Goal: Information Seeking & Learning: Learn about a topic

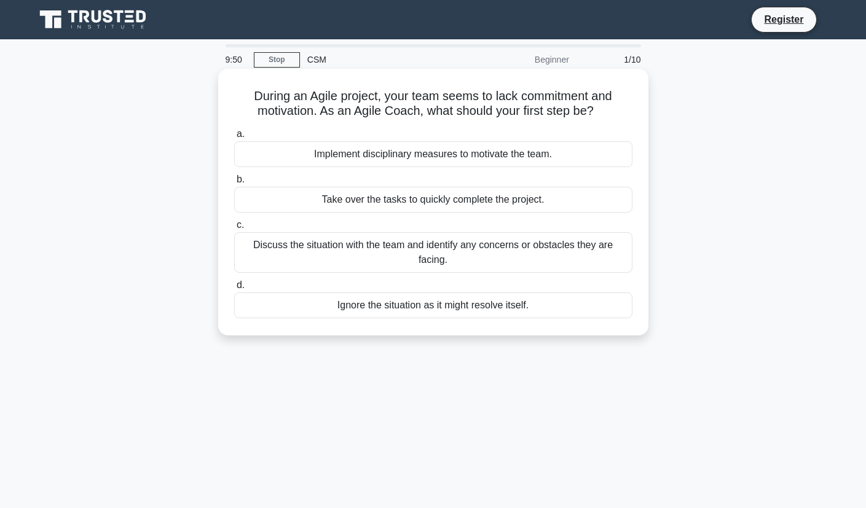
click at [447, 258] on div "Discuss the situation with the team and identify any concerns or obstacles they…" at bounding box center [433, 252] width 398 height 41
click at [234, 229] on input "c. Discuss the situation with the team and identify any concerns or obstacles t…" at bounding box center [234, 225] width 0 height 8
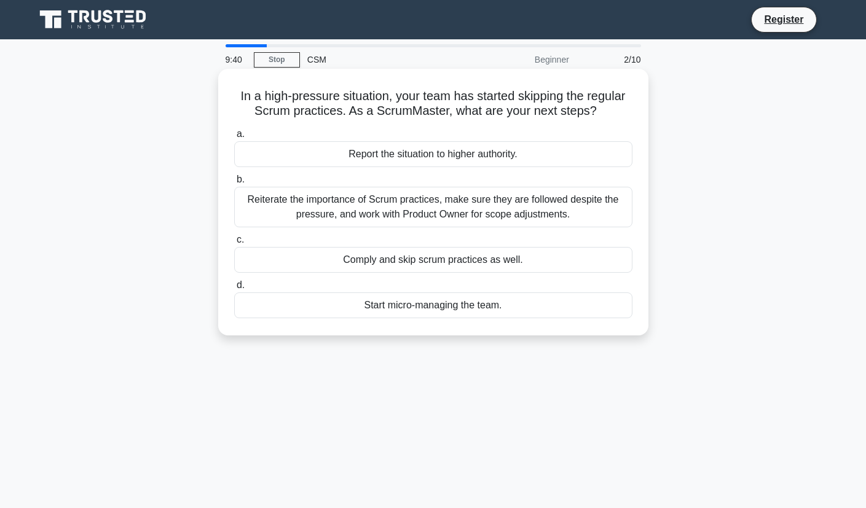
click at [528, 202] on div "Reiterate the importance of Scrum practices, make sure they are followed despit…" at bounding box center [433, 207] width 398 height 41
click at [234, 184] on input "b. Reiterate the importance of Scrum practices, make sure they are followed des…" at bounding box center [234, 180] width 0 height 8
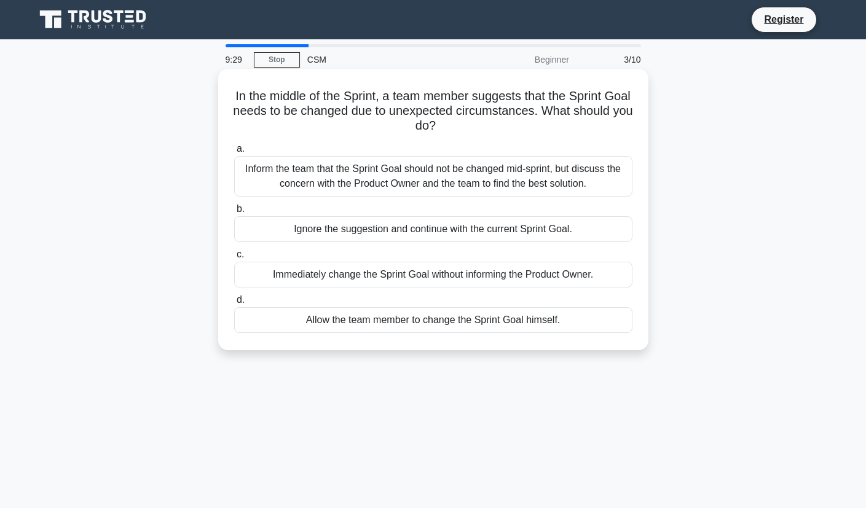
click at [517, 176] on div "Inform the team that the Sprint Goal should not be changed mid-sprint, but disc…" at bounding box center [433, 176] width 398 height 41
click at [234, 153] on input "a. Inform the team that the Sprint Goal should not be changed mid-sprint, but d…" at bounding box center [234, 149] width 0 height 8
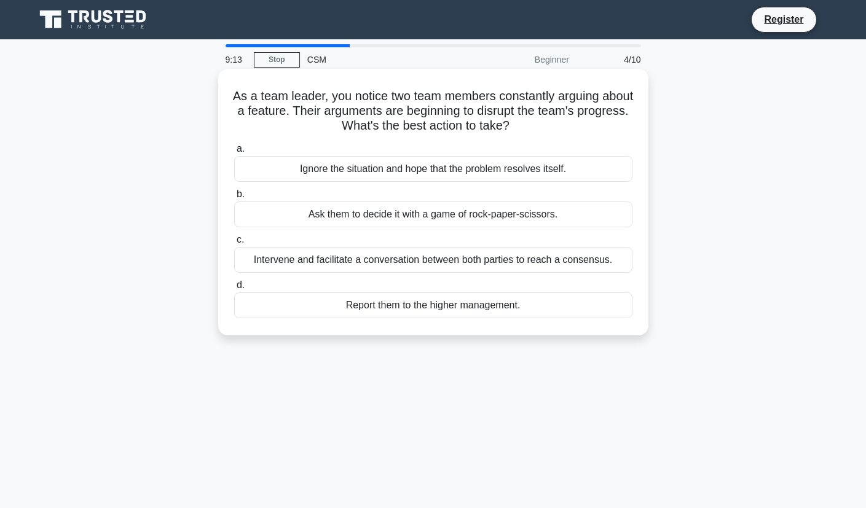
click at [512, 264] on div "Intervene and facilitate a conversation between both parties to reach a consens…" at bounding box center [433, 260] width 398 height 26
click at [234, 244] on input "c. Intervene and facilitate a conversation between both parties to reach a cons…" at bounding box center [234, 240] width 0 height 8
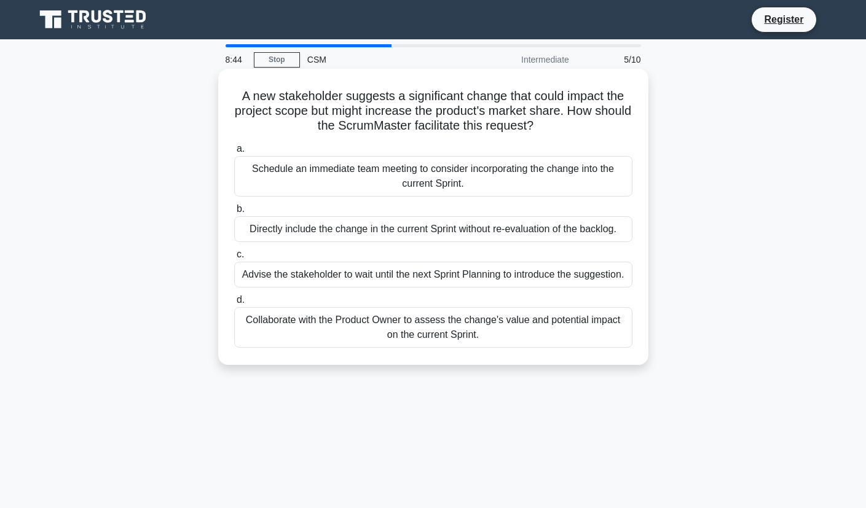
click at [443, 329] on div "Collaborate with the Product Owner to assess the change's value and potential i…" at bounding box center [433, 327] width 398 height 41
click at [234, 304] on input "d. Collaborate with the Product Owner to assess the change's value and potentia…" at bounding box center [234, 300] width 0 height 8
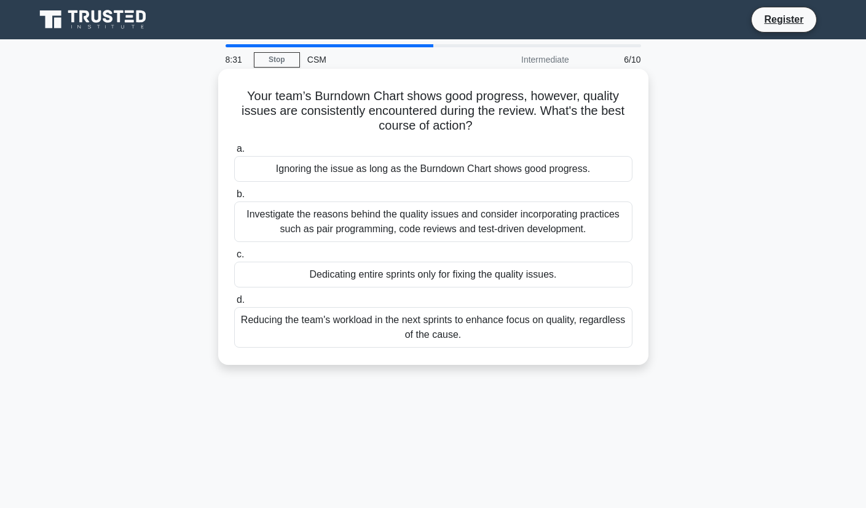
click at [481, 218] on div "Investigate the reasons behind the quality issues and consider incorporating pr…" at bounding box center [433, 222] width 398 height 41
click at [234, 199] on input "b. Investigate the reasons behind the quality issues and consider incorporating…" at bounding box center [234, 195] width 0 height 8
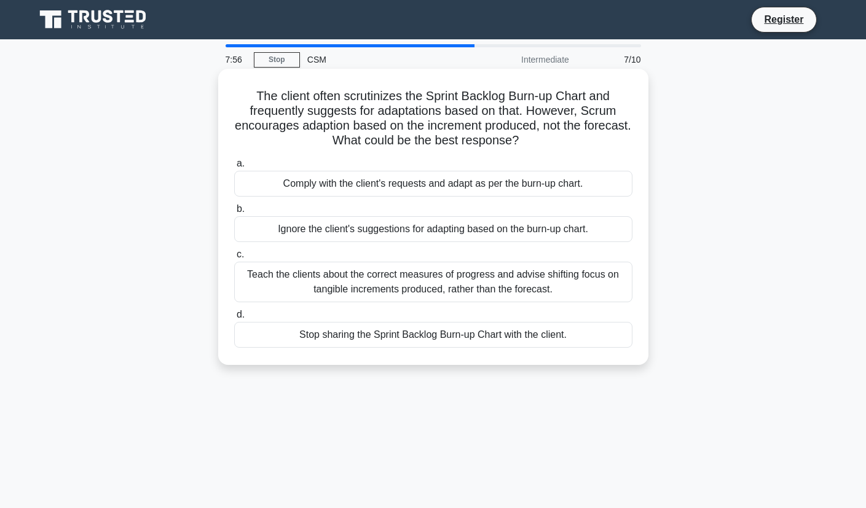
click at [553, 280] on div "Teach the clients about the correct measures of progress and advise shifting fo…" at bounding box center [433, 282] width 398 height 41
click at [234, 259] on input "c. Teach the clients about the correct measures of progress and advise shifting…" at bounding box center [234, 255] width 0 height 8
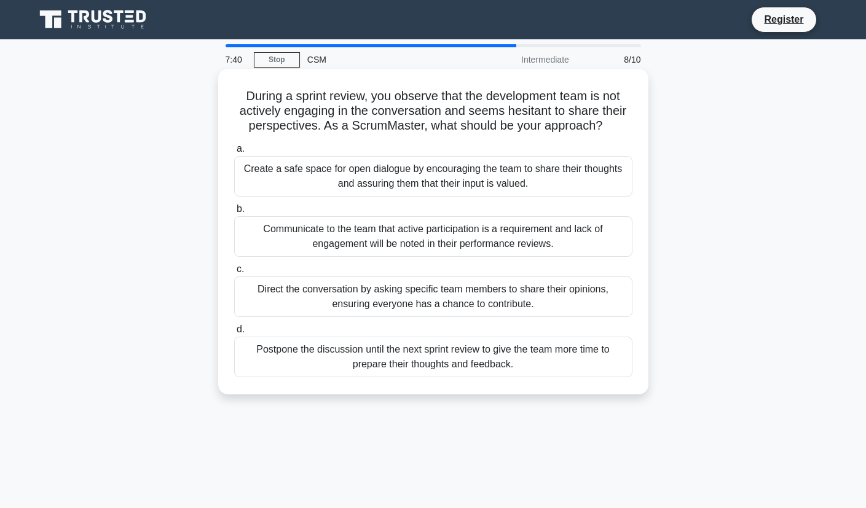
click at [525, 172] on div "Create a safe space for open dialogue by encouraging the team to share their th…" at bounding box center [433, 176] width 398 height 41
click at [234, 153] on input "a. Create a safe space for open dialogue by encouraging the team to share their…" at bounding box center [234, 149] width 0 height 8
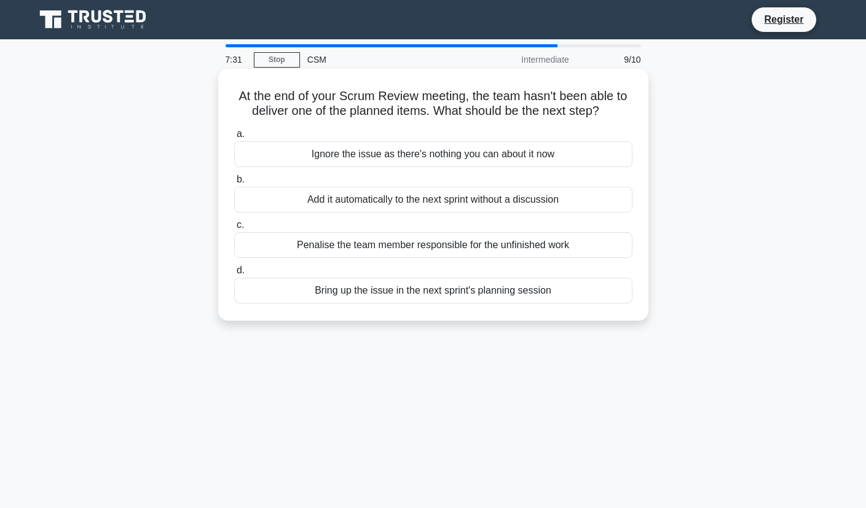
click at [518, 294] on div "Bring up the issue in the next sprint's planning session" at bounding box center [433, 291] width 398 height 26
click at [234, 275] on input "d. Bring up the issue in the next sprint's planning session" at bounding box center [234, 271] width 0 height 8
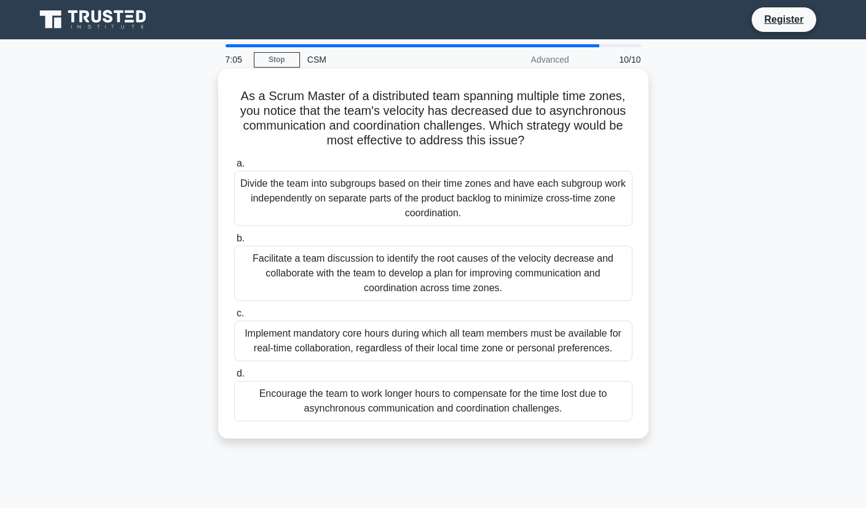
click at [529, 282] on div "Facilitate a team discussion to identify the root causes of the velocity decrea…" at bounding box center [433, 273] width 398 height 55
click at [234, 243] on input "b. Facilitate a team discussion to identify the root causes of the velocity dec…" at bounding box center [234, 239] width 0 height 8
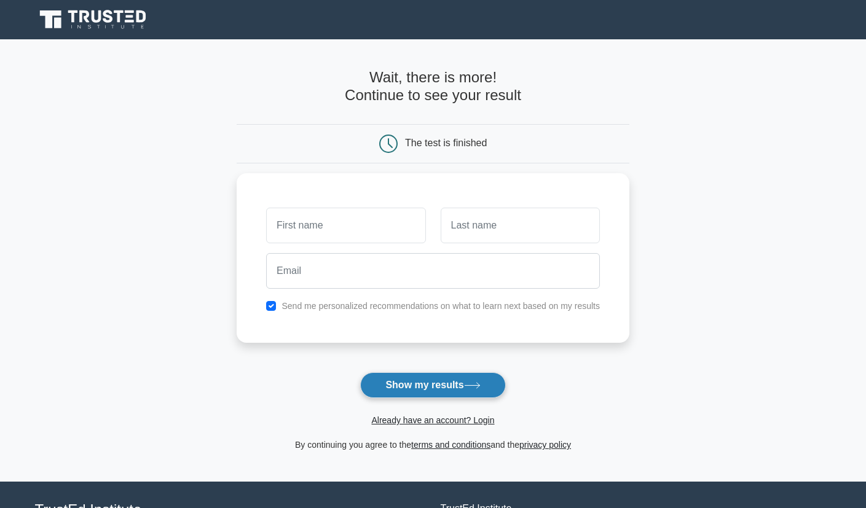
click at [469, 385] on icon at bounding box center [472, 385] width 17 height 7
type input "asdf"
click at [459, 380] on button "Show my results" at bounding box center [432, 385] width 145 height 26
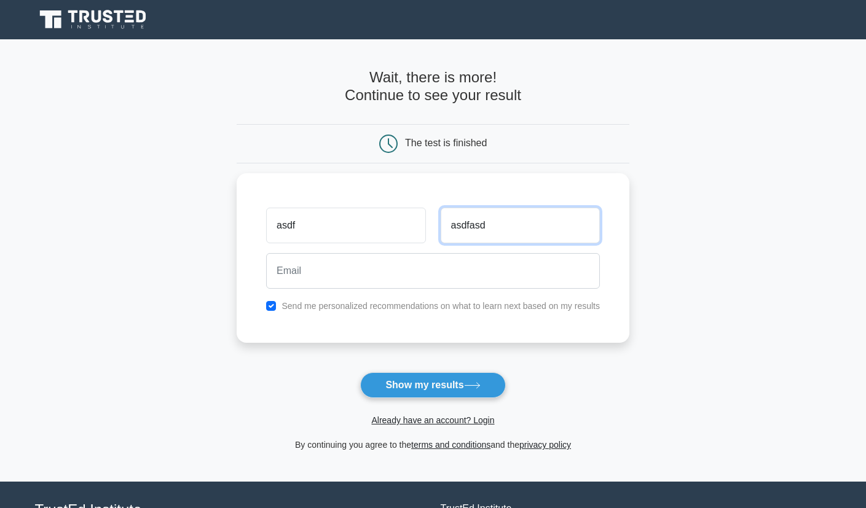
type input "asdfasd"
click at [438, 372] on form "Wait, there is more! Continue to see your result The test is finished asdf asdf…" at bounding box center [433, 261] width 393 height 384
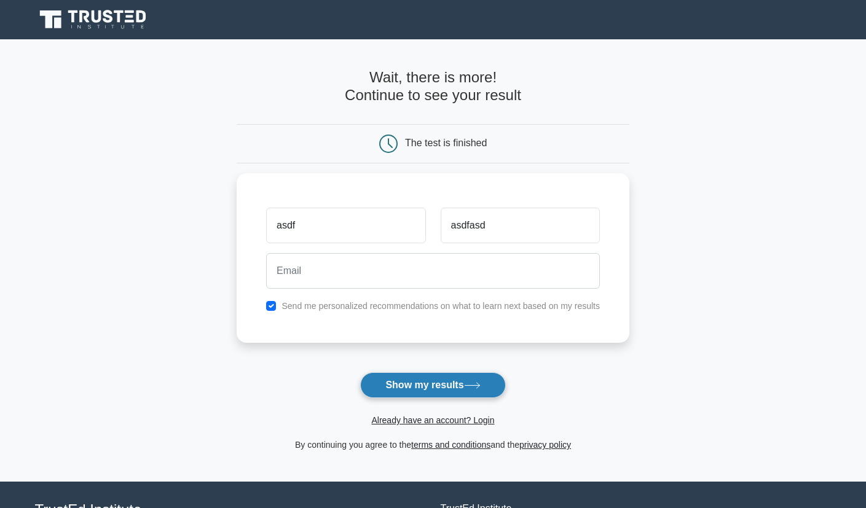
click at [446, 380] on button "Show my results" at bounding box center [432, 385] width 145 height 26
click at [304, 308] on label "Send me personalized recommendations on what to learn next based on my results" at bounding box center [441, 303] width 318 height 10
click at [315, 304] on label "Send me personalized recommendations on what to learn next based on my results" at bounding box center [441, 303] width 318 height 10
click at [274, 302] on input "checkbox" at bounding box center [271, 303] width 10 height 10
checkbox input "false"
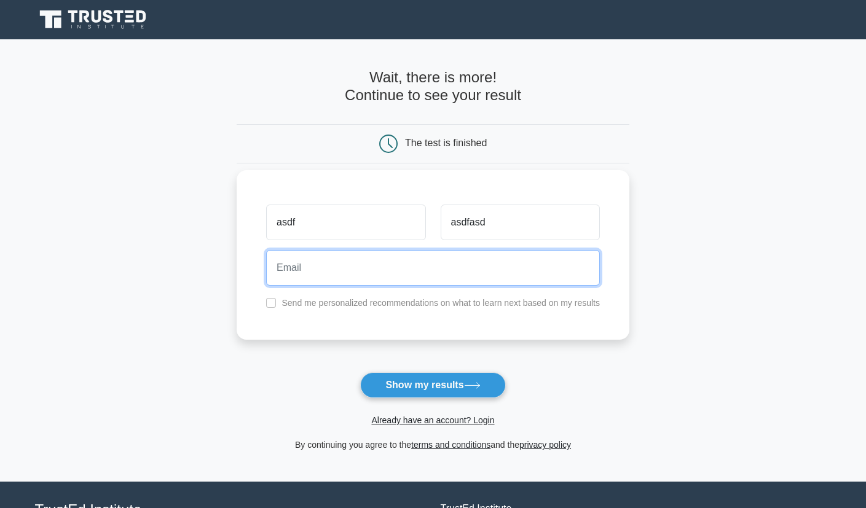
click at [310, 278] on input "email" at bounding box center [433, 268] width 334 height 36
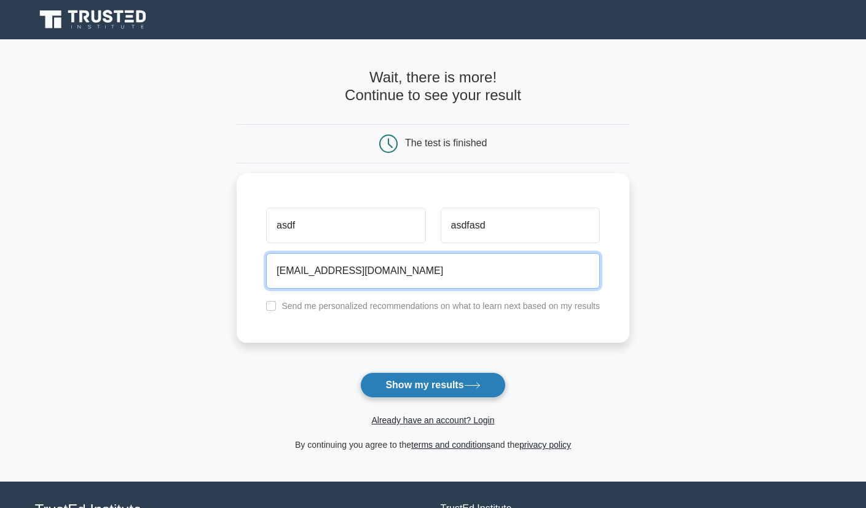
type input "asdf.asdfasd@gmail.com"
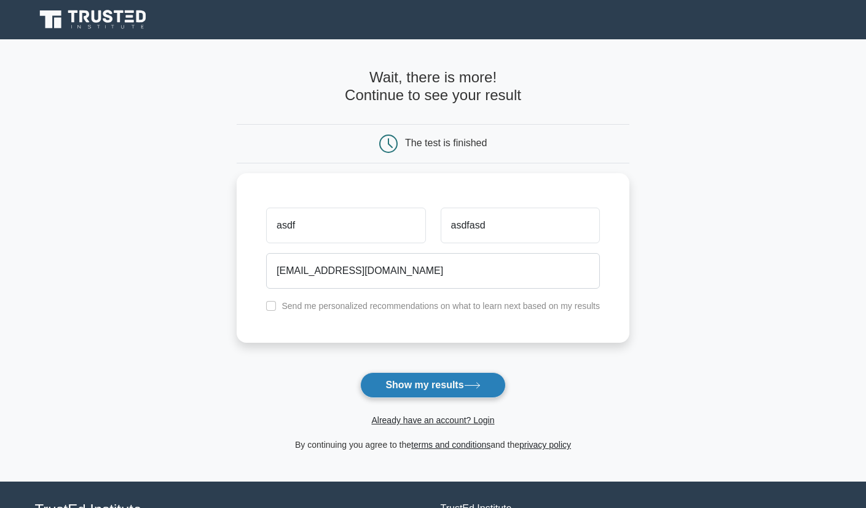
click at [434, 392] on button "Show my results" at bounding box center [432, 385] width 145 height 26
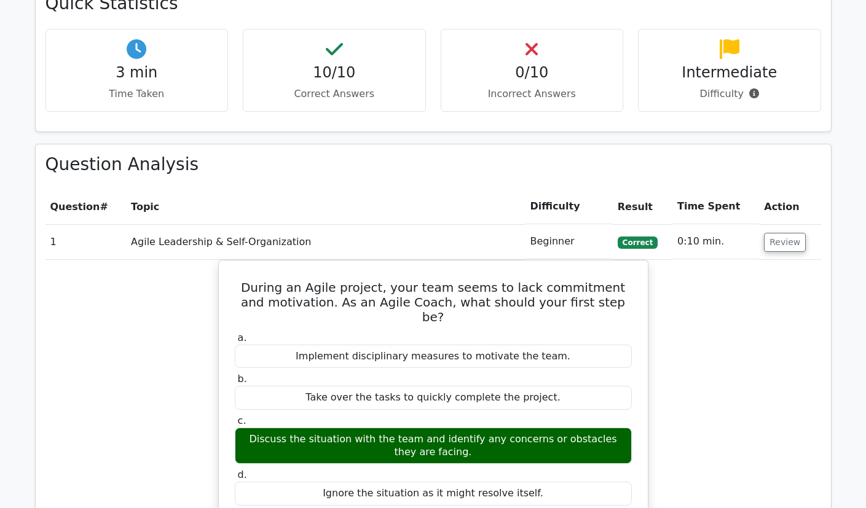
scroll to position [861, 0]
